Goal: Task Accomplishment & Management: Use online tool/utility

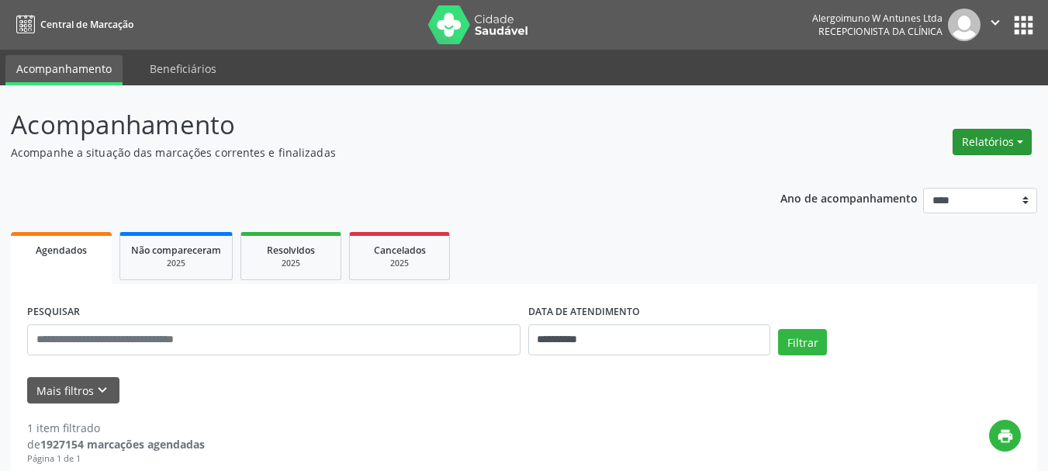
drag, startPoint x: 1019, startPoint y: 135, endPoint x: 1015, endPoint y: 144, distance: 9.8
click at [1018, 137] on button "Relatórios" at bounding box center [992, 142] width 79 height 26
click at [1013, 147] on button "Relatórios" at bounding box center [992, 142] width 79 height 26
click at [994, 140] on button "Relatórios" at bounding box center [992, 142] width 79 height 26
click at [945, 180] on link "Agendamentos" at bounding box center [949, 175] width 167 height 22
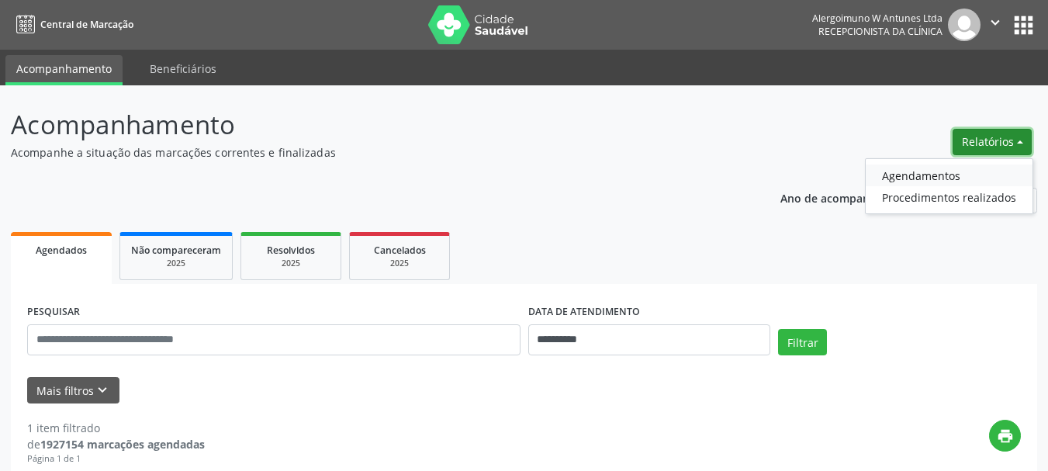
select select "*"
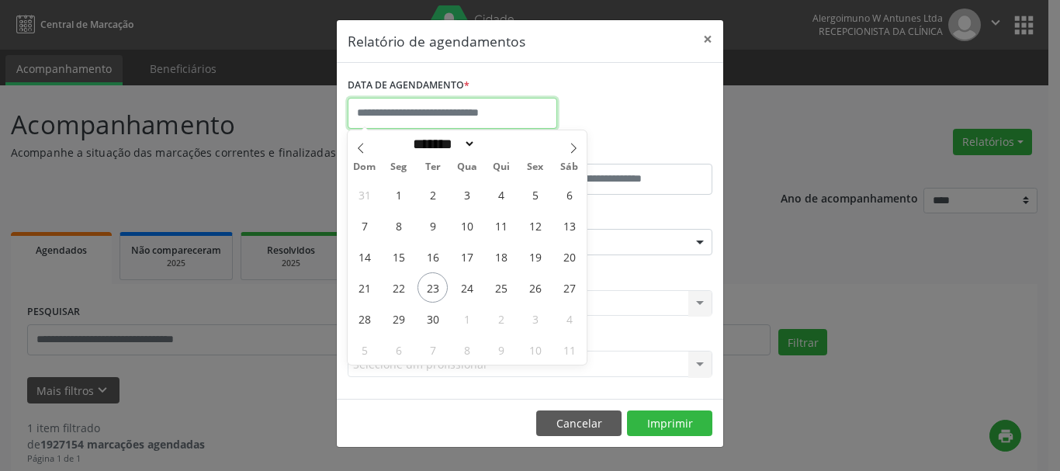
click at [477, 105] on input "text" at bounding box center [452, 113] width 209 height 31
click at [507, 289] on span "25" at bounding box center [501, 287] width 30 height 30
type input "**********"
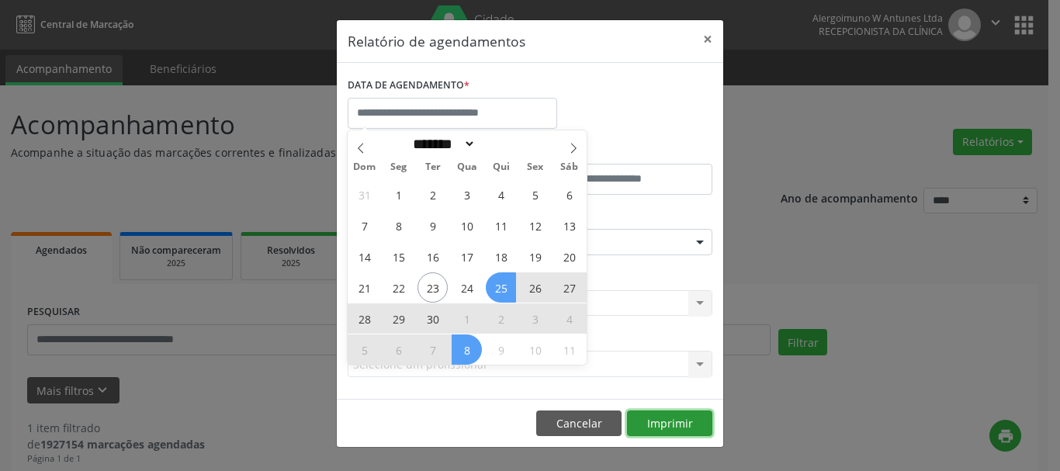
click at [662, 420] on button "Imprimir" at bounding box center [669, 423] width 85 height 26
select select "*"
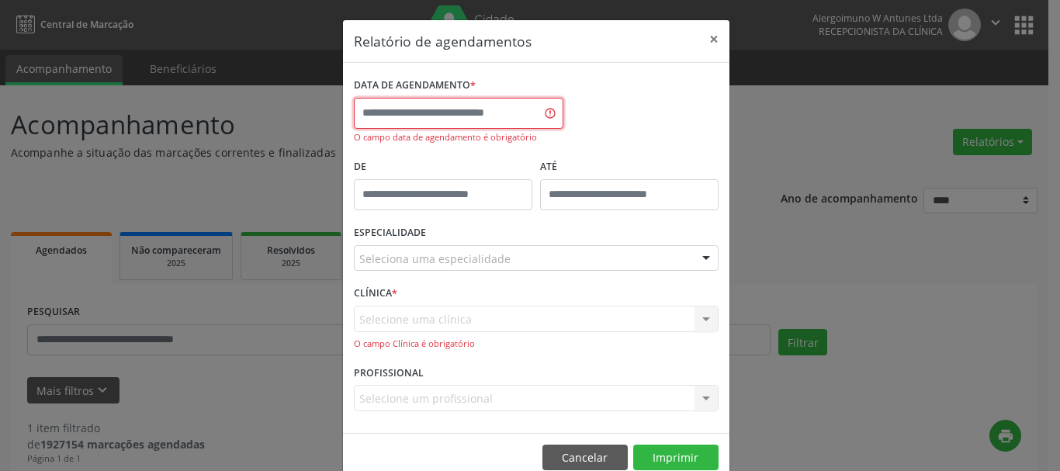
click at [463, 112] on input "text" at bounding box center [458, 113] width 209 height 31
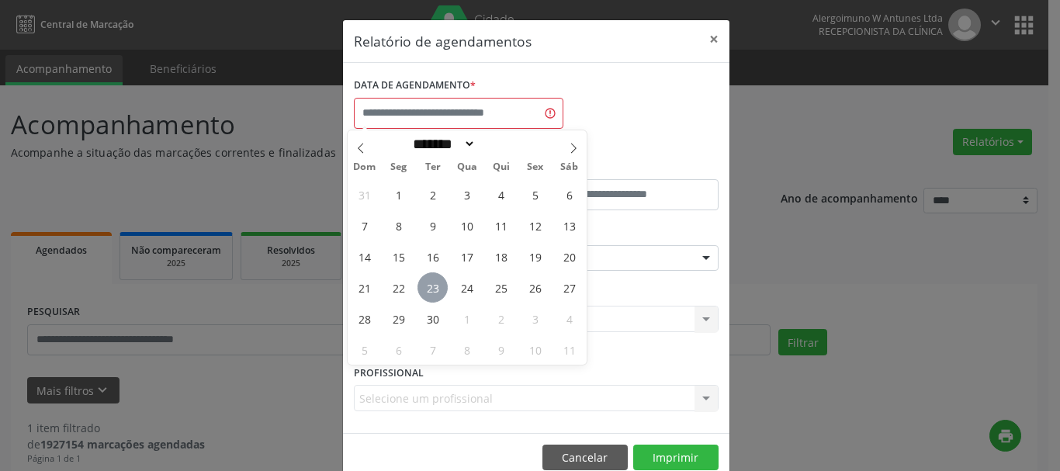
click at [429, 290] on span "23" at bounding box center [432, 287] width 30 height 30
type input "**********"
click at [500, 289] on span "25" at bounding box center [501, 287] width 30 height 30
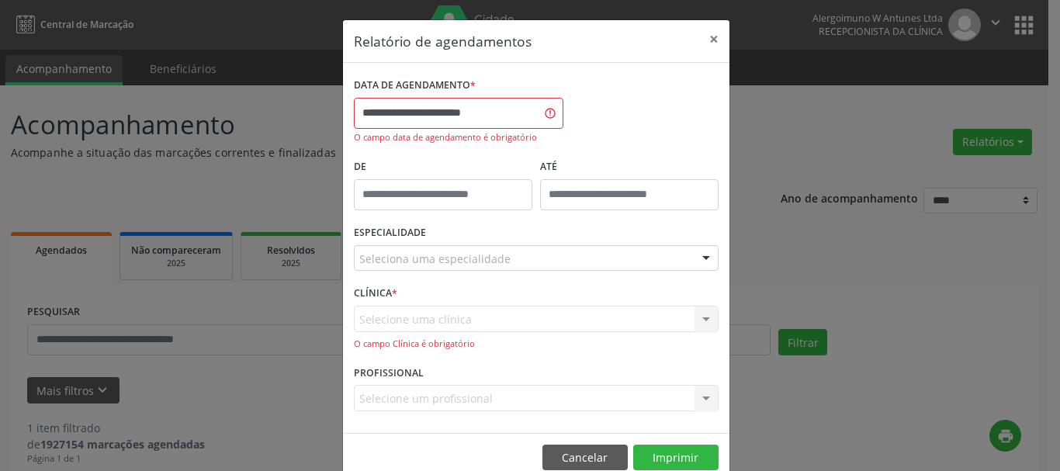
click at [483, 247] on div "Seleciona uma especialidade" at bounding box center [536, 258] width 365 height 26
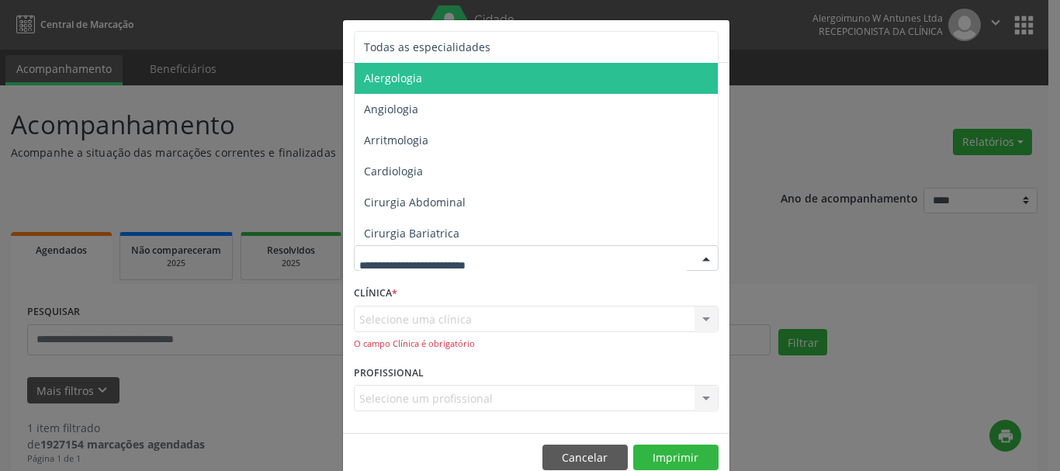
click at [427, 79] on span "Alergologia" at bounding box center [537, 78] width 365 height 31
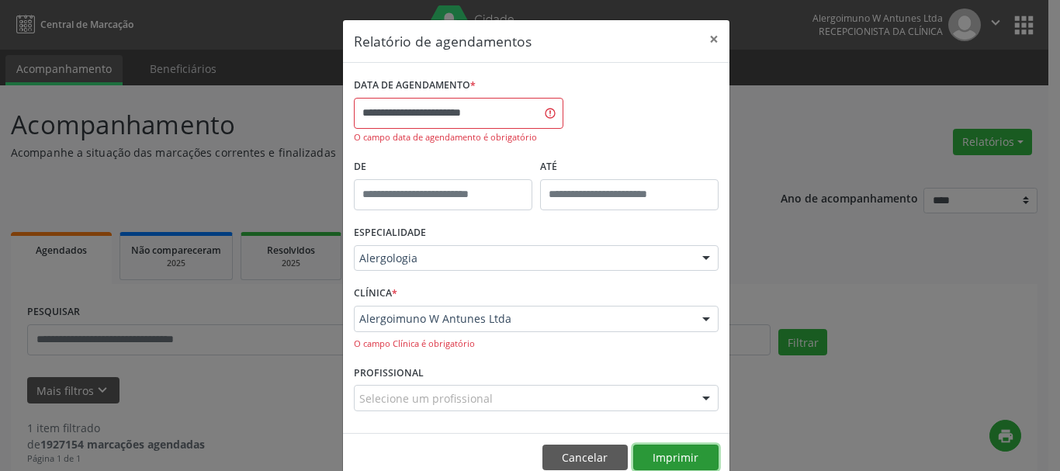
click at [665, 449] on button "Imprimir" at bounding box center [675, 457] width 85 height 26
